Goal: Check status

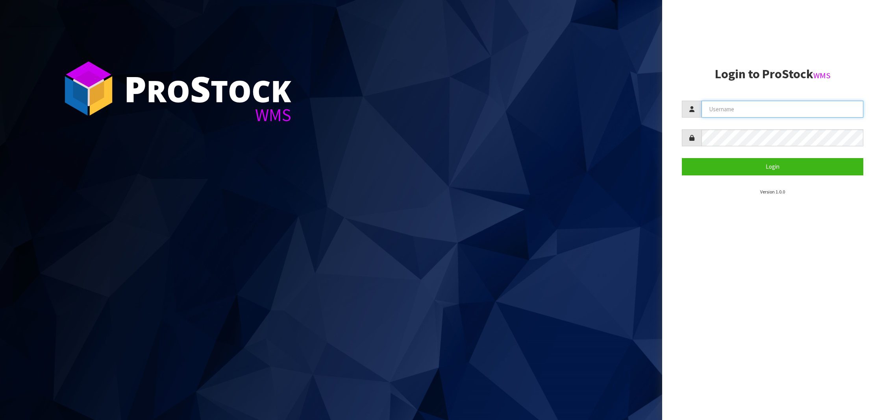
paste input "NEROTAPWARE"
type input "NEROTAPWARE"
click at [772, 167] on button "Login" at bounding box center [773, 166] width 182 height 17
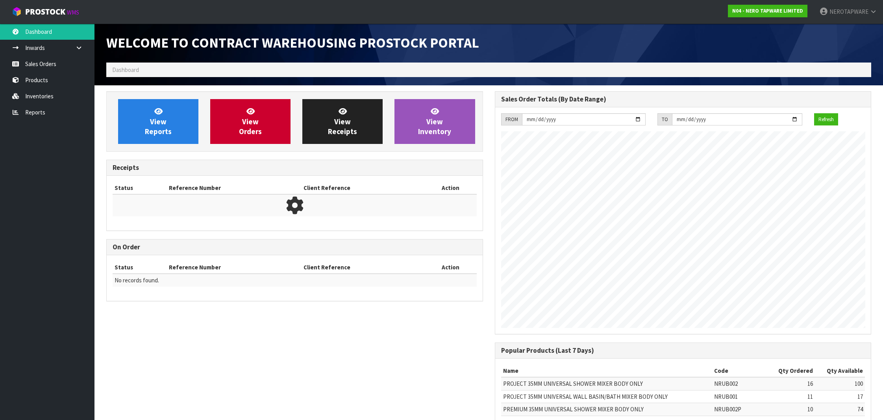
scroll to position [434, 388]
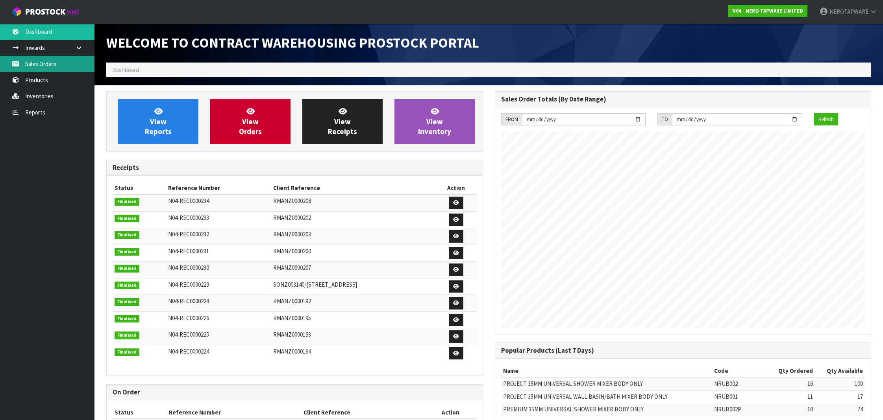
click at [39, 60] on link "Sales Orders" at bounding box center [47, 64] width 94 height 16
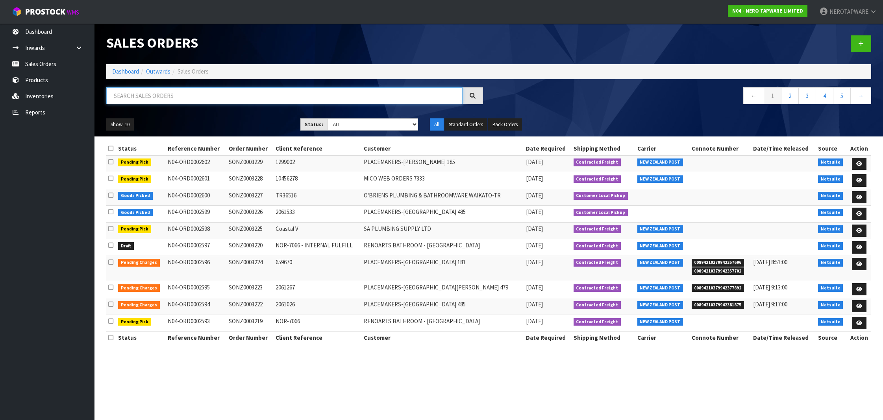
click at [365, 98] on input "text" at bounding box center [284, 95] width 356 height 17
paste input "SONZ0003168"
type input "SONZ0003168"
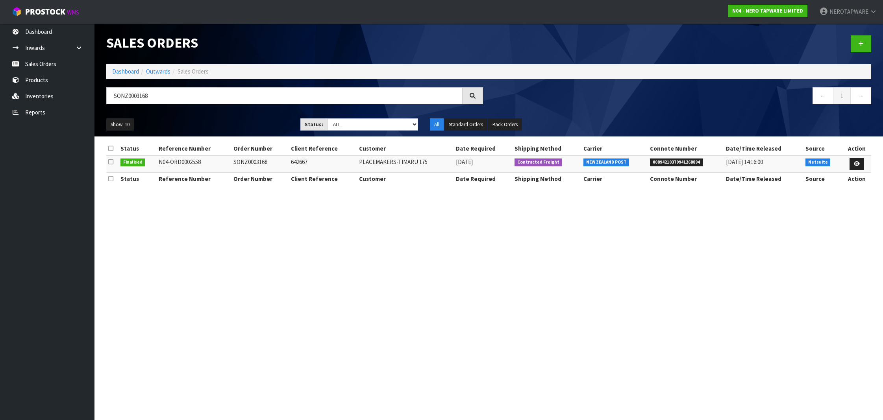
click at [674, 161] on span "00894210379941268894" at bounding box center [676, 163] width 53 height 8
click at [664, 162] on span "00894210379941268894" at bounding box center [676, 163] width 53 height 8
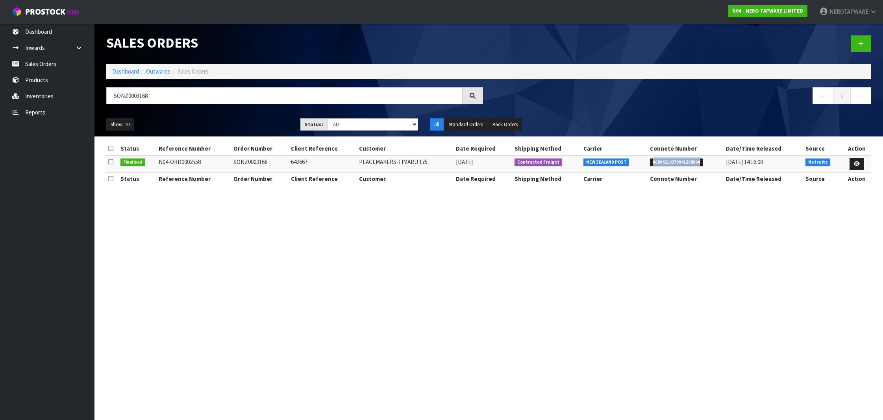
scroll to position [0, 0]
